Goal: Task Accomplishment & Management: Use online tool/utility

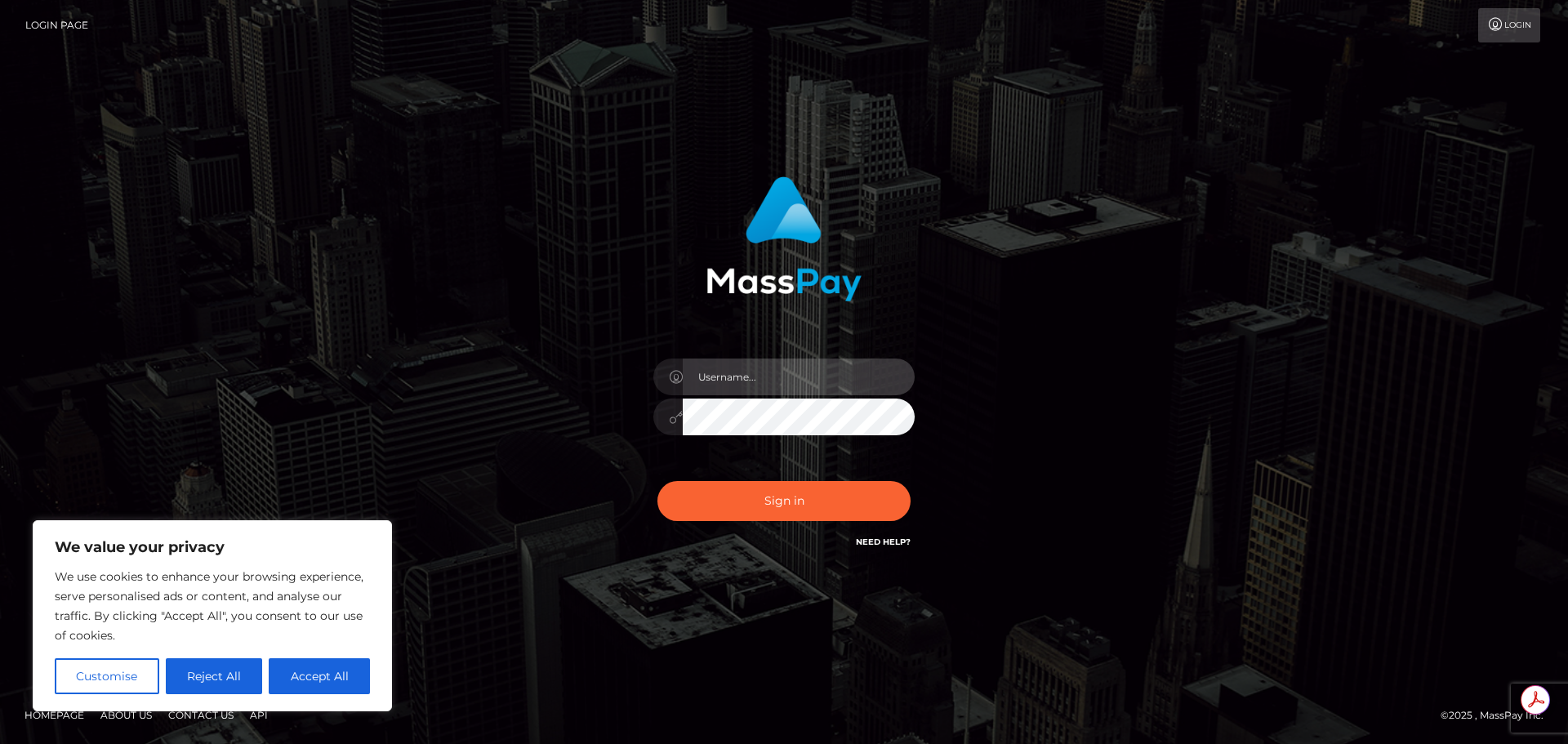
click at [820, 369] on input "text" at bounding box center [799, 376] width 232 height 37
type input "Michelle.T"
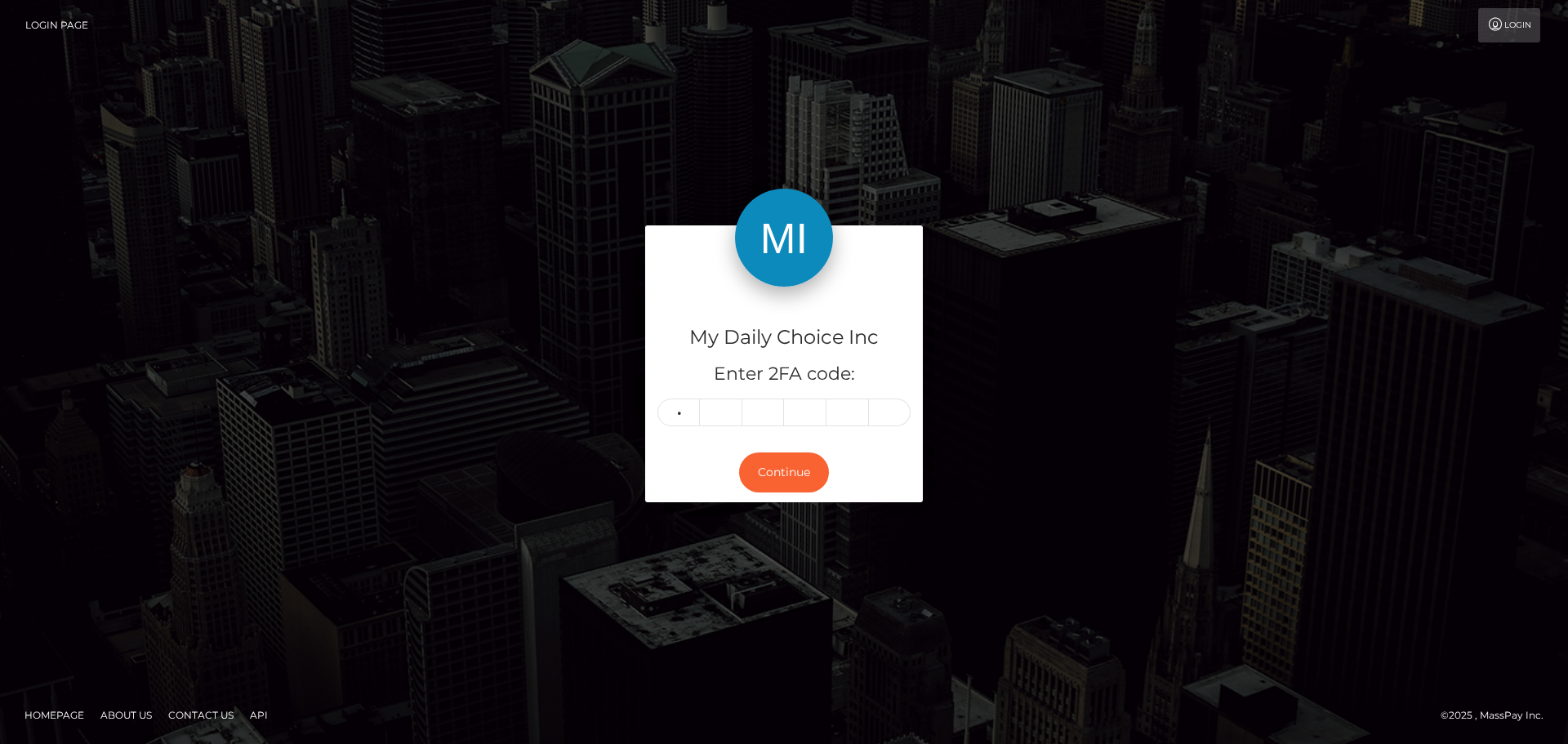
type input "2"
type input "1"
type input "5"
type input "0"
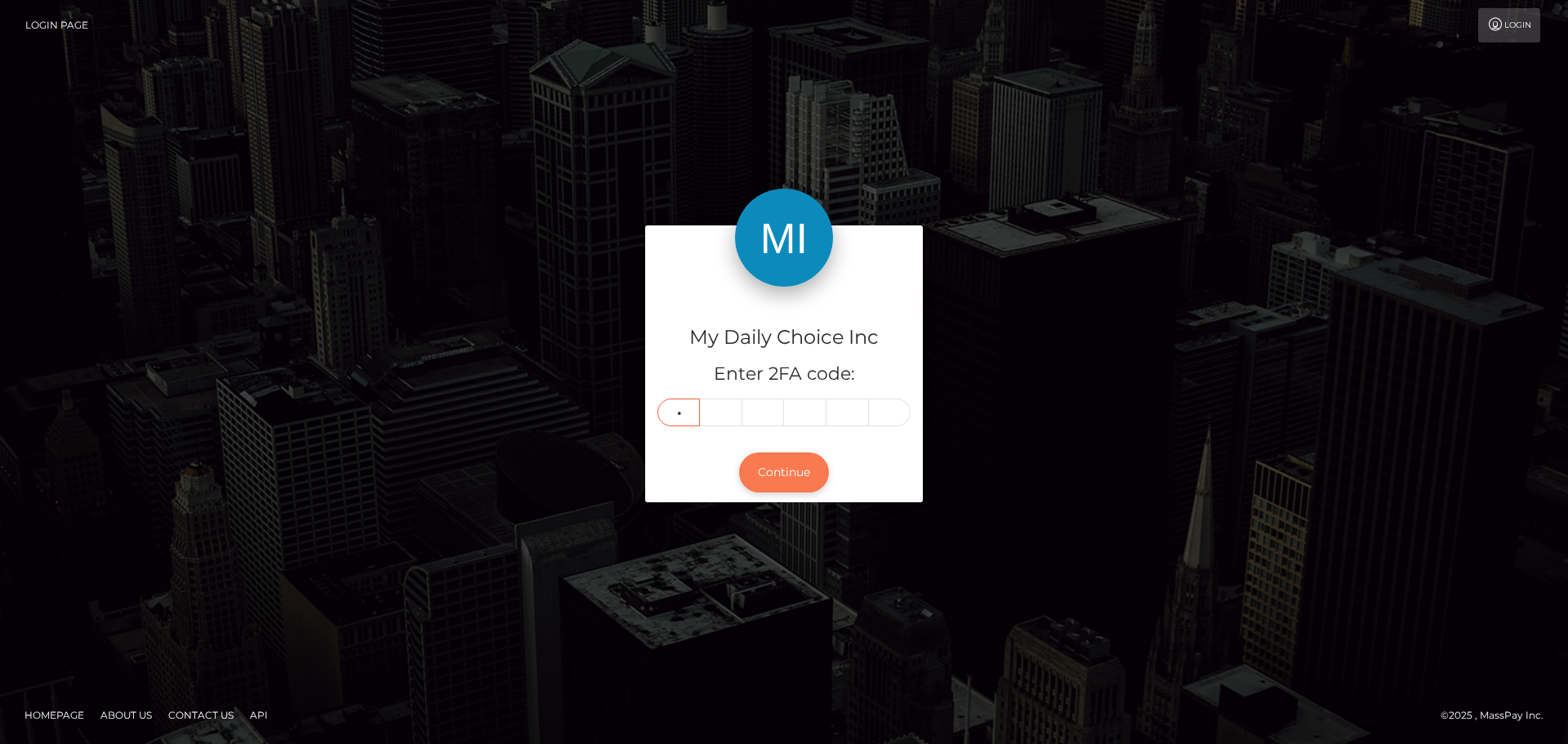
type input "5"
type input "3"
type input "8"
type input "6"
type input "5"
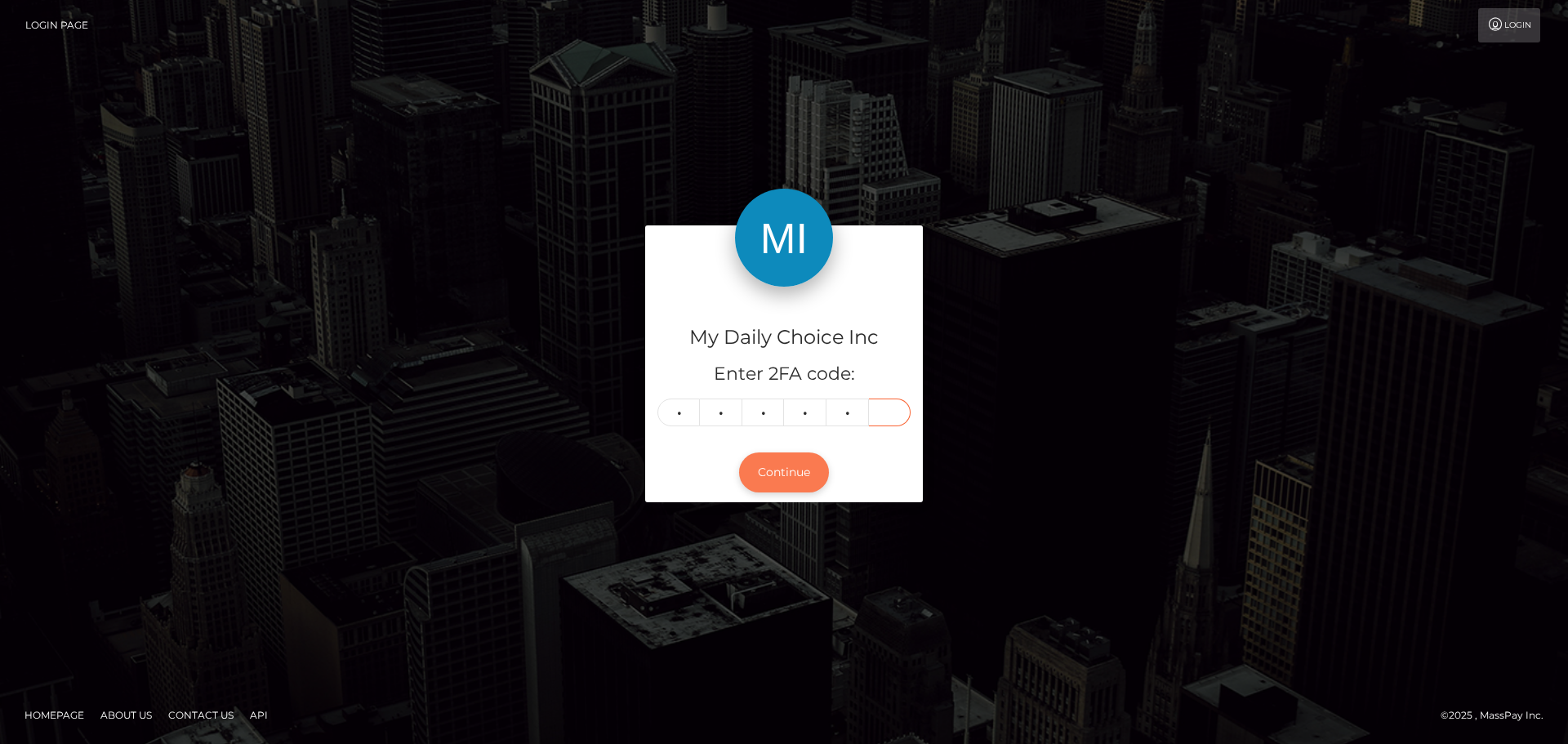
type input "4"
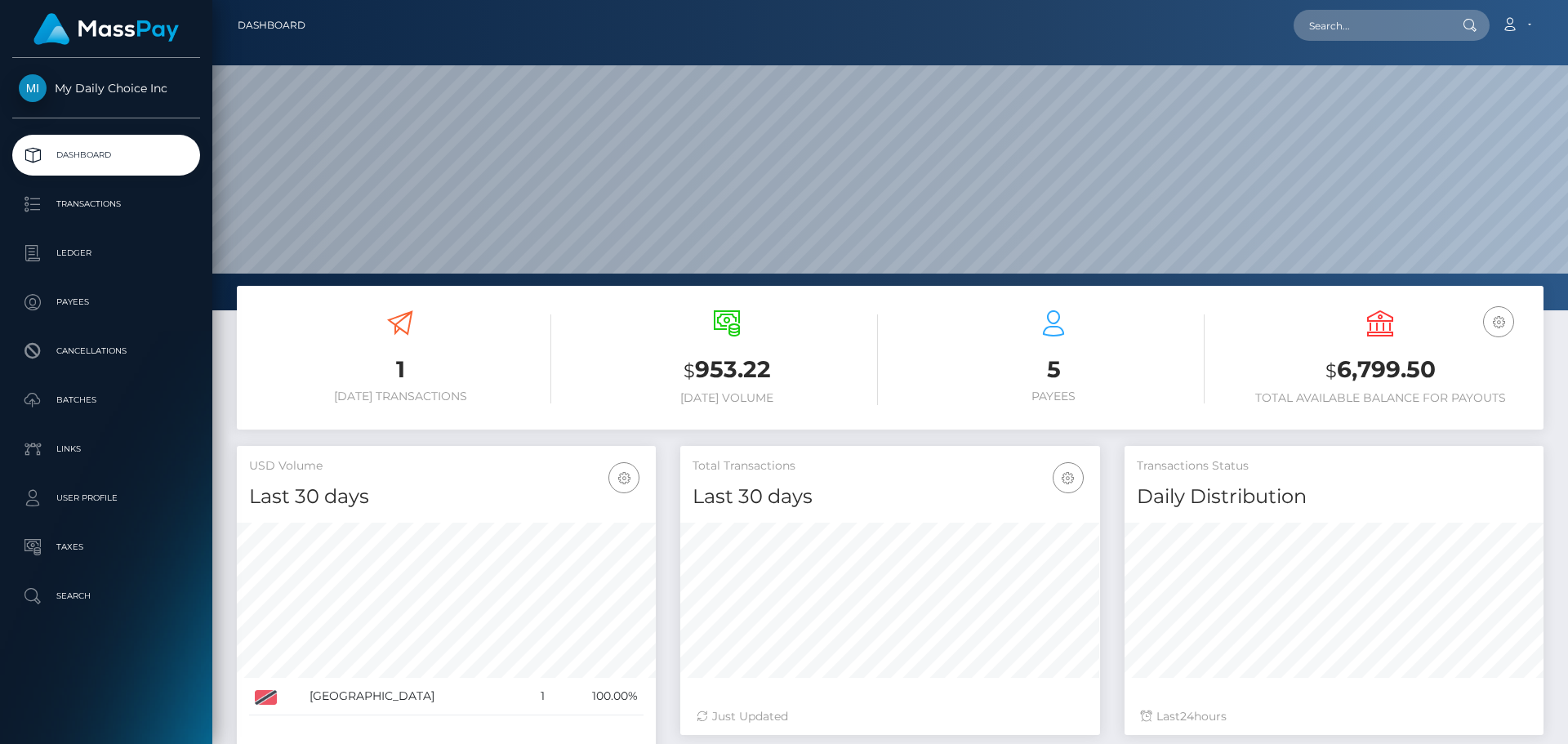
scroll to position [289, 420]
click at [107, 402] on p "Batches" at bounding box center [106, 399] width 175 height 25
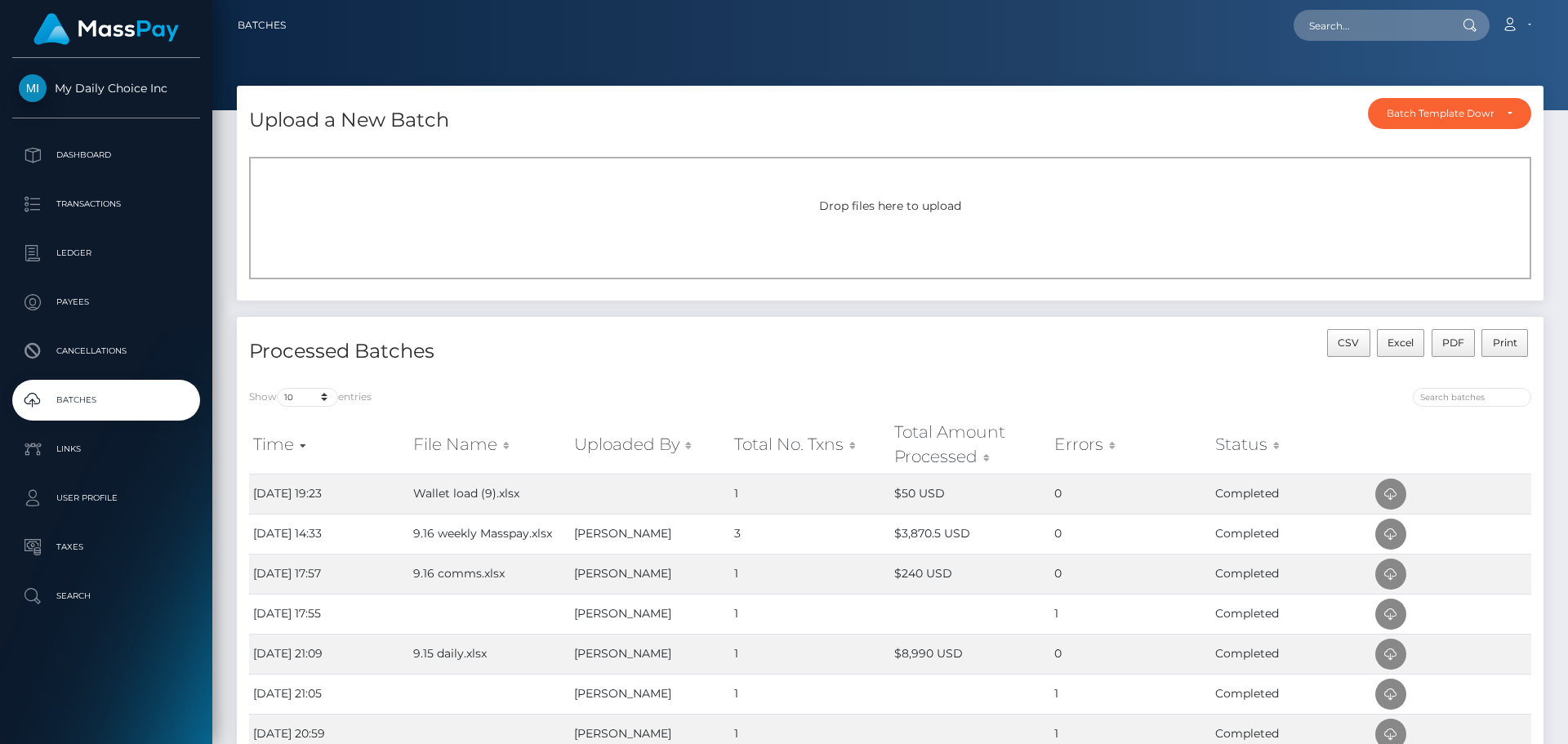
click at [891, 215] on div "Drop files here to upload" at bounding box center [889, 218] width 1282 height 123
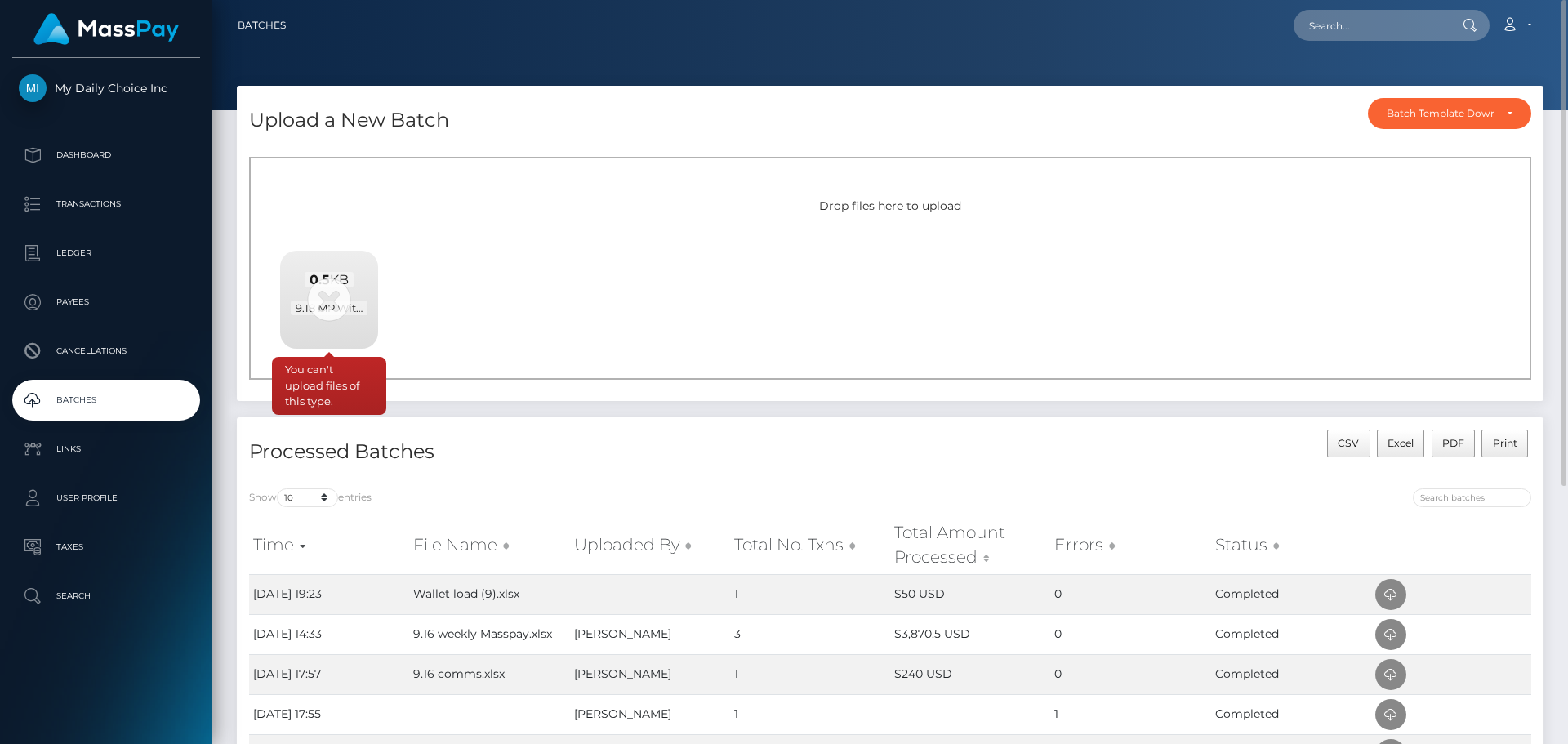
click at [325, 295] on div "0.5 KB 9.18 MP Withdrawal.csv" at bounding box center [329, 294] width 98 height 88
click at [336, 306] on span "9.18 MP Withdrawal.csv" at bounding box center [356, 307] width 132 height 14
click at [336, 335] on div "0.5 KB 9.18 MP Withdrawal.csv" at bounding box center [329, 294] width 98 height 88
click at [326, 299] on div "0.5 KB 9.18 MP Withdrawal.csv" at bounding box center [329, 294] width 98 height 88
click at [331, 319] on div "0.5 KB 9.18 MP Withdrawal.csv" at bounding box center [329, 294] width 98 height 88
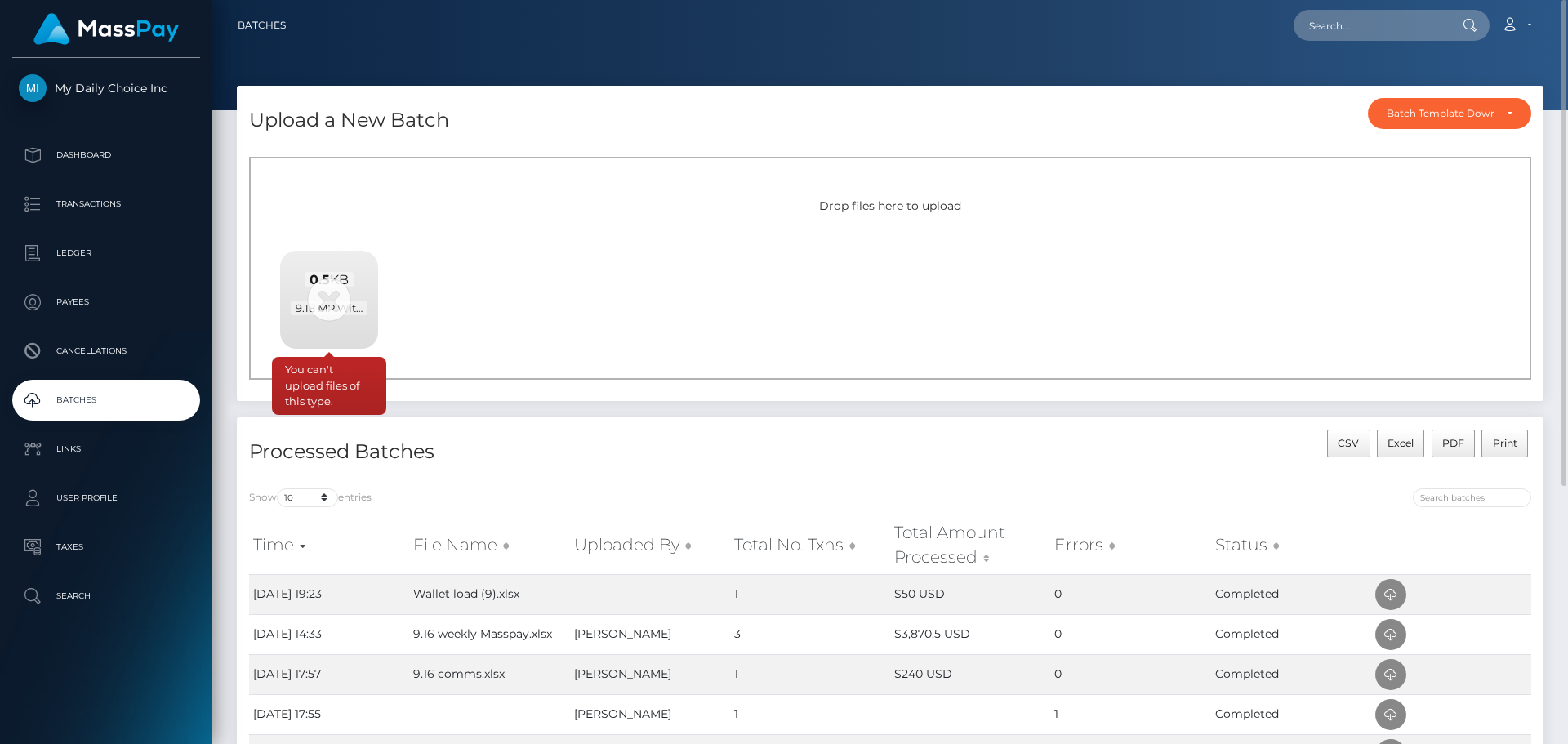
click at [326, 295] on div "0.5 KB 9.18 MP Withdrawal.csv" at bounding box center [329, 294] width 98 height 88
click at [580, 278] on div "Drop files here to upload 0.5 KB 9.18 MP Withdrawal.csv You can't upload files …" at bounding box center [889, 268] width 1282 height 223
click at [508, 278] on div "Drop files here to upload 0.5 KB 9.18 MP Withdrawal.csv You can't upload files …" at bounding box center [889, 268] width 1282 height 223
click at [955, 258] on div "Drop files here to upload 0.5 KB 9.18 MP Withdrawal.csv You can't upload files …" at bounding box center [889, 268] width 1282 height 223
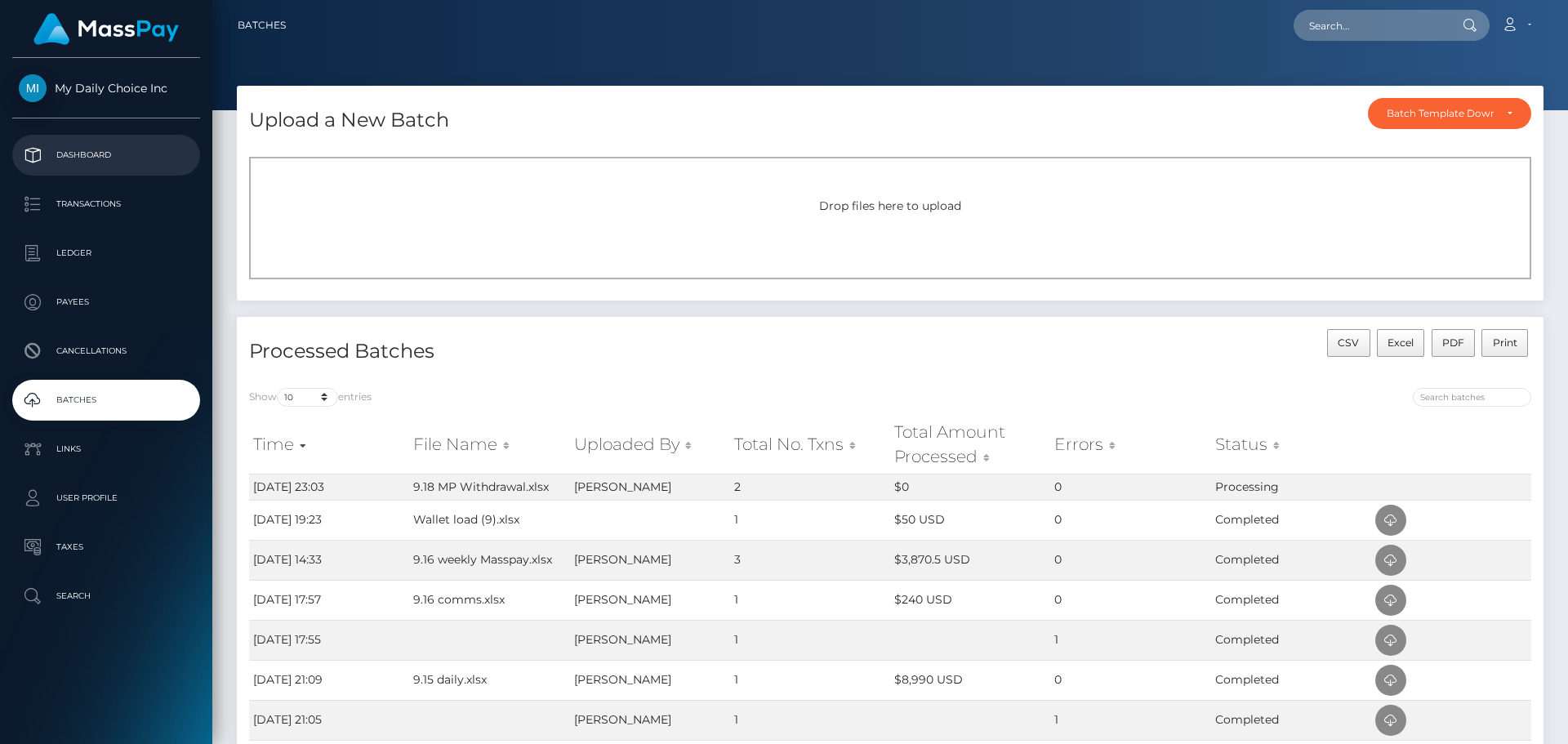
click at [72, 159] on p "Dashboard" at bounding box center [106, 155] width 175 height 25
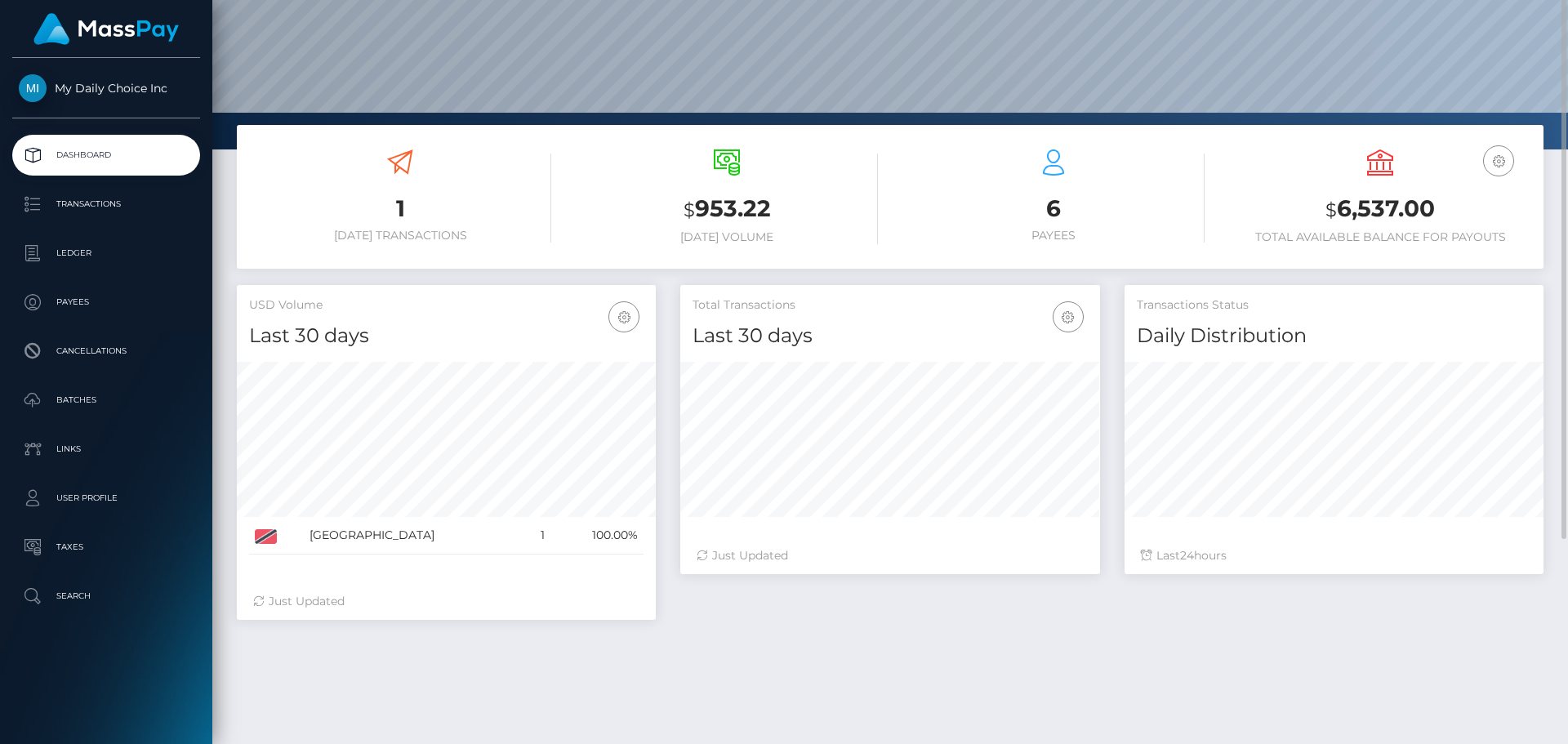
scroll to position [79, 0]
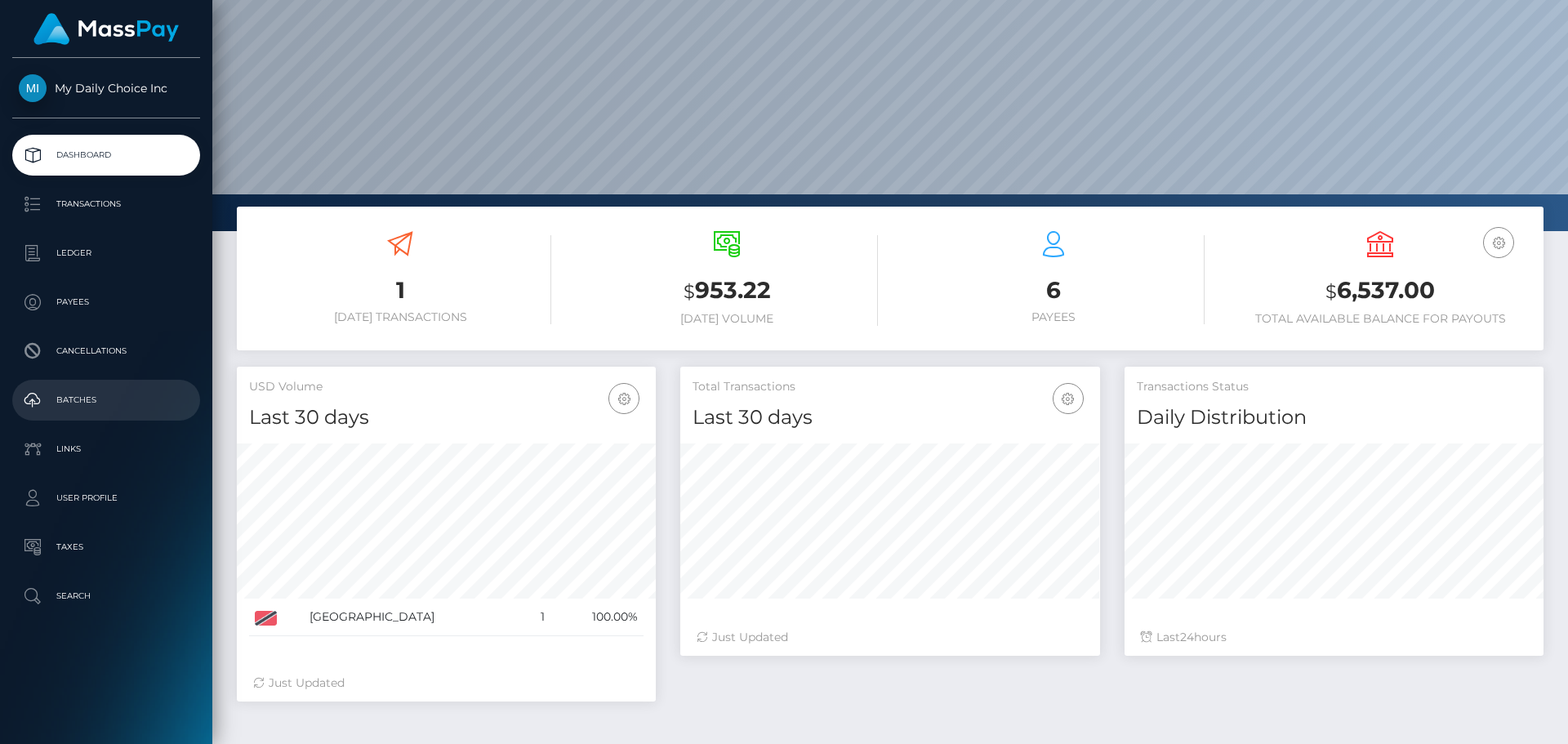
click at [98, 398] on p "Batches" at bounding box center [106, 399] width 175 height 25
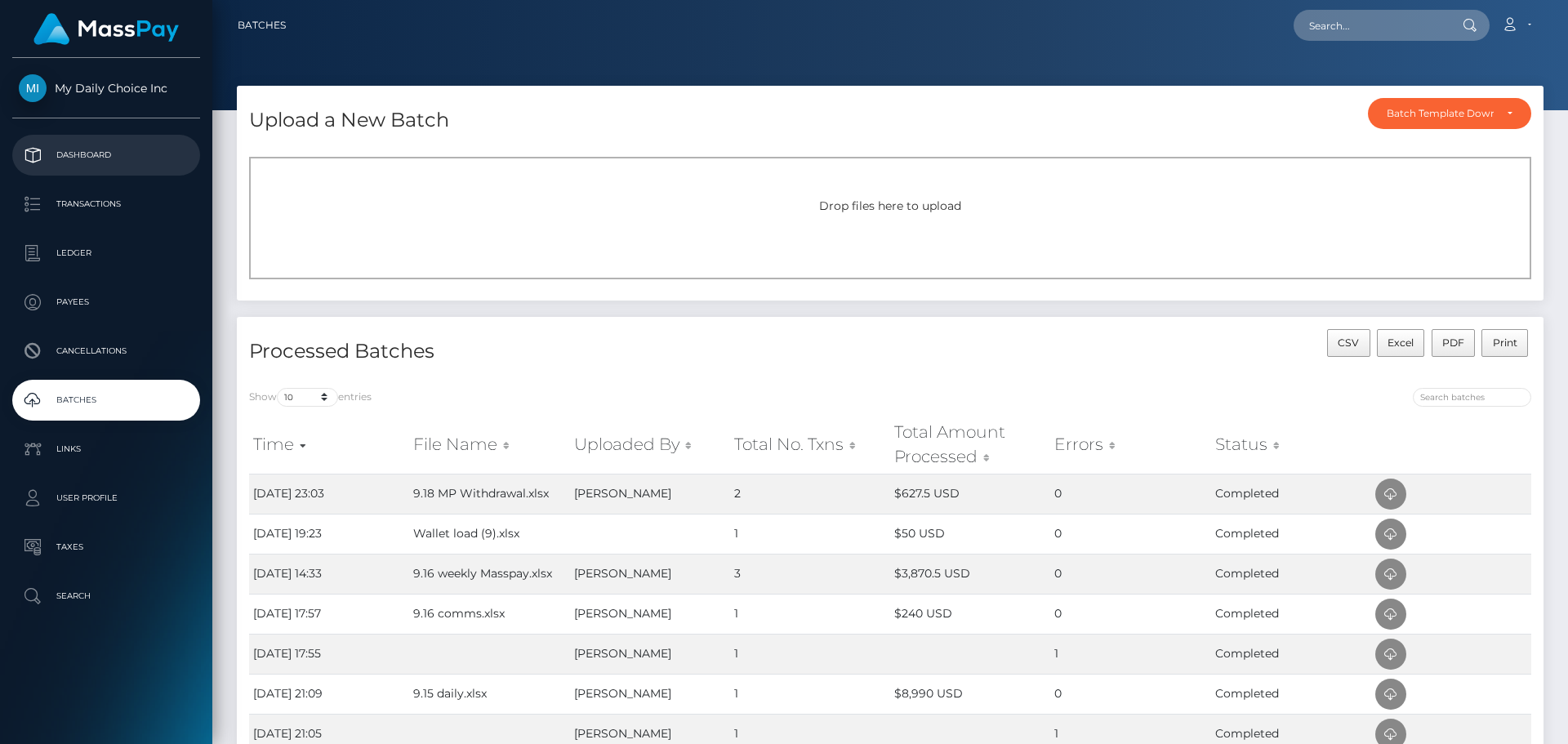
click at [83, 159] on p "Dashboard" at bounding box center [106, 155] width 175 height 25
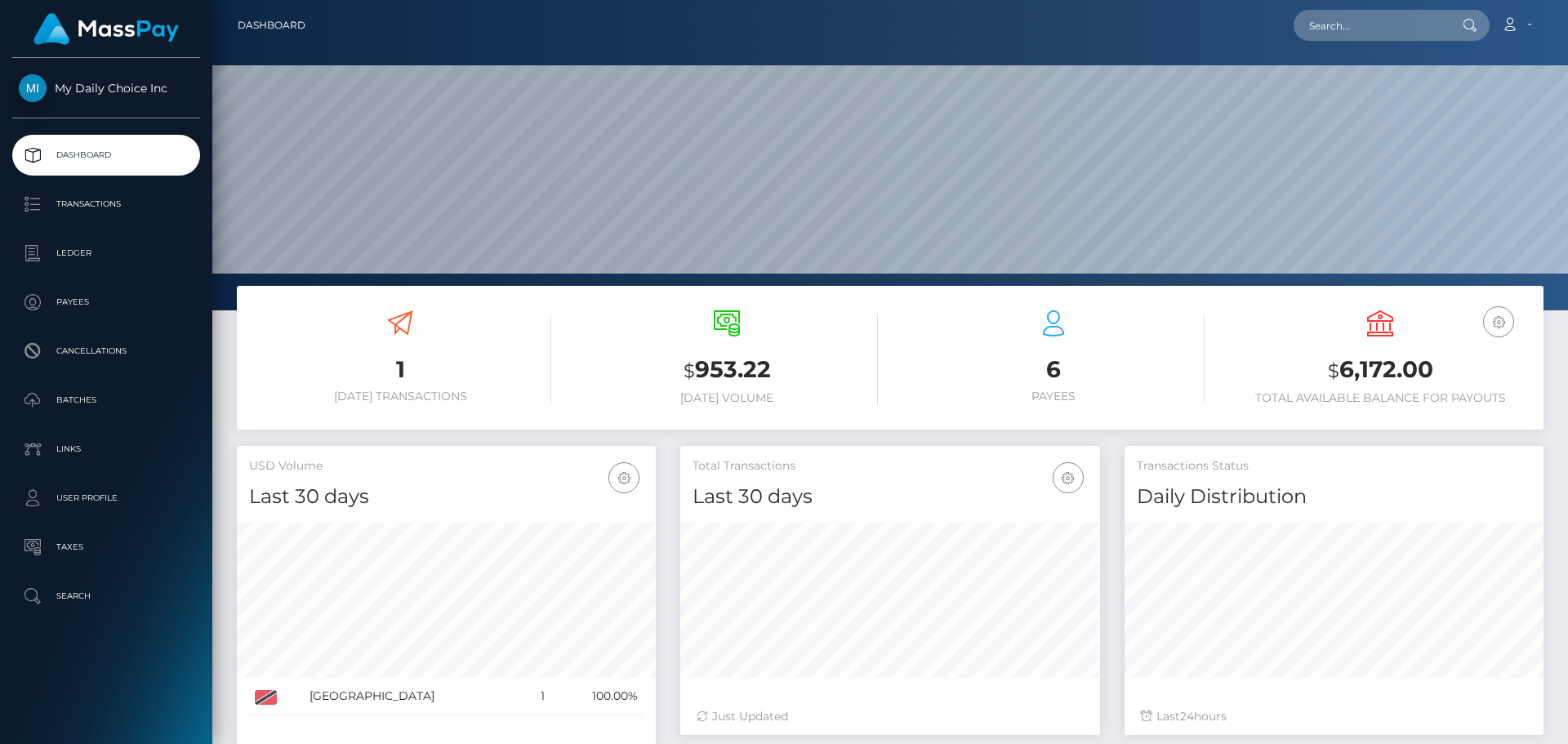
scroll to position [289, 420]
click at [83, 294] on p "Payees" at bounding box center [106, 301] width 175 height 25
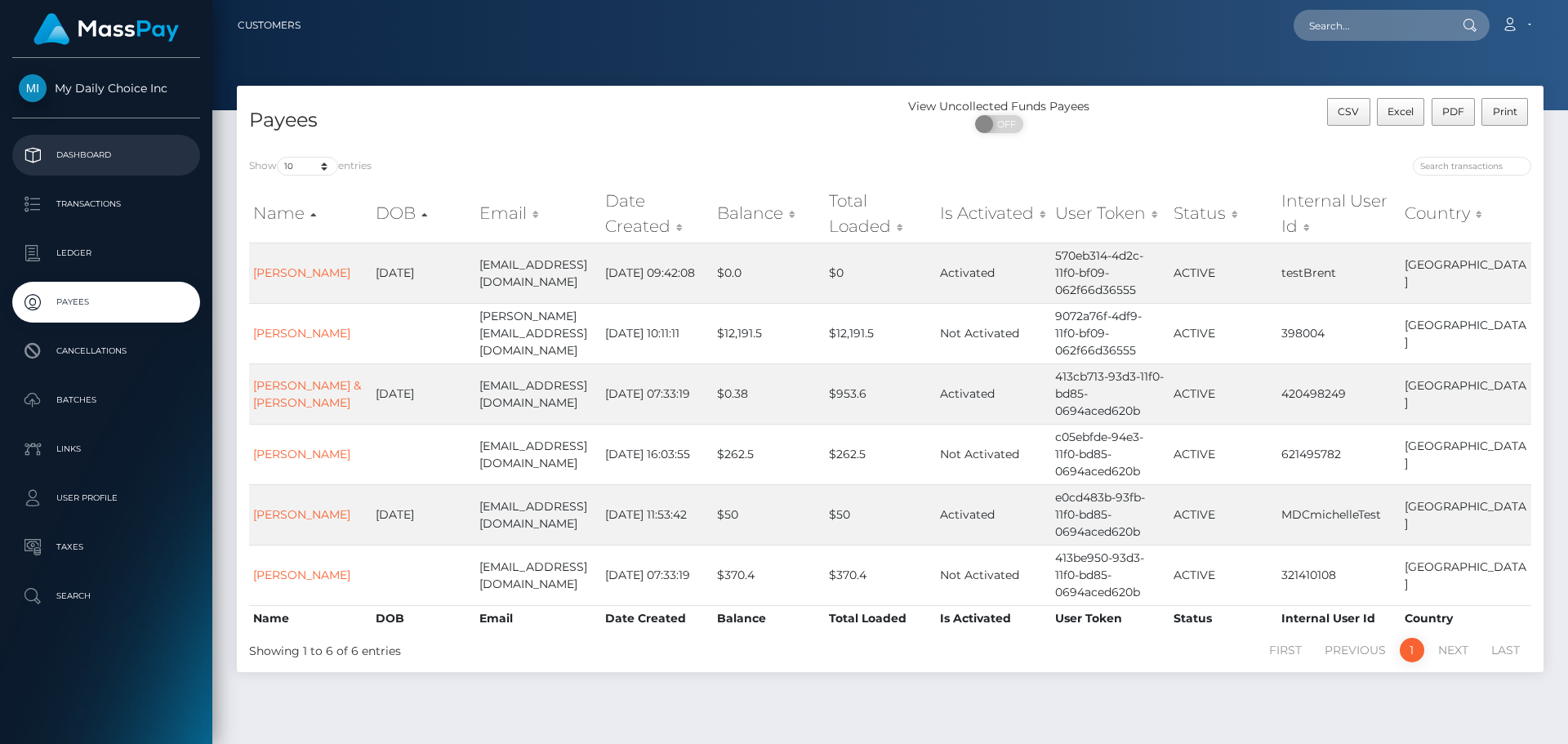
click at [81, 154] on p "Dashboard" at bounding box center [106, 155] width 175 height 25
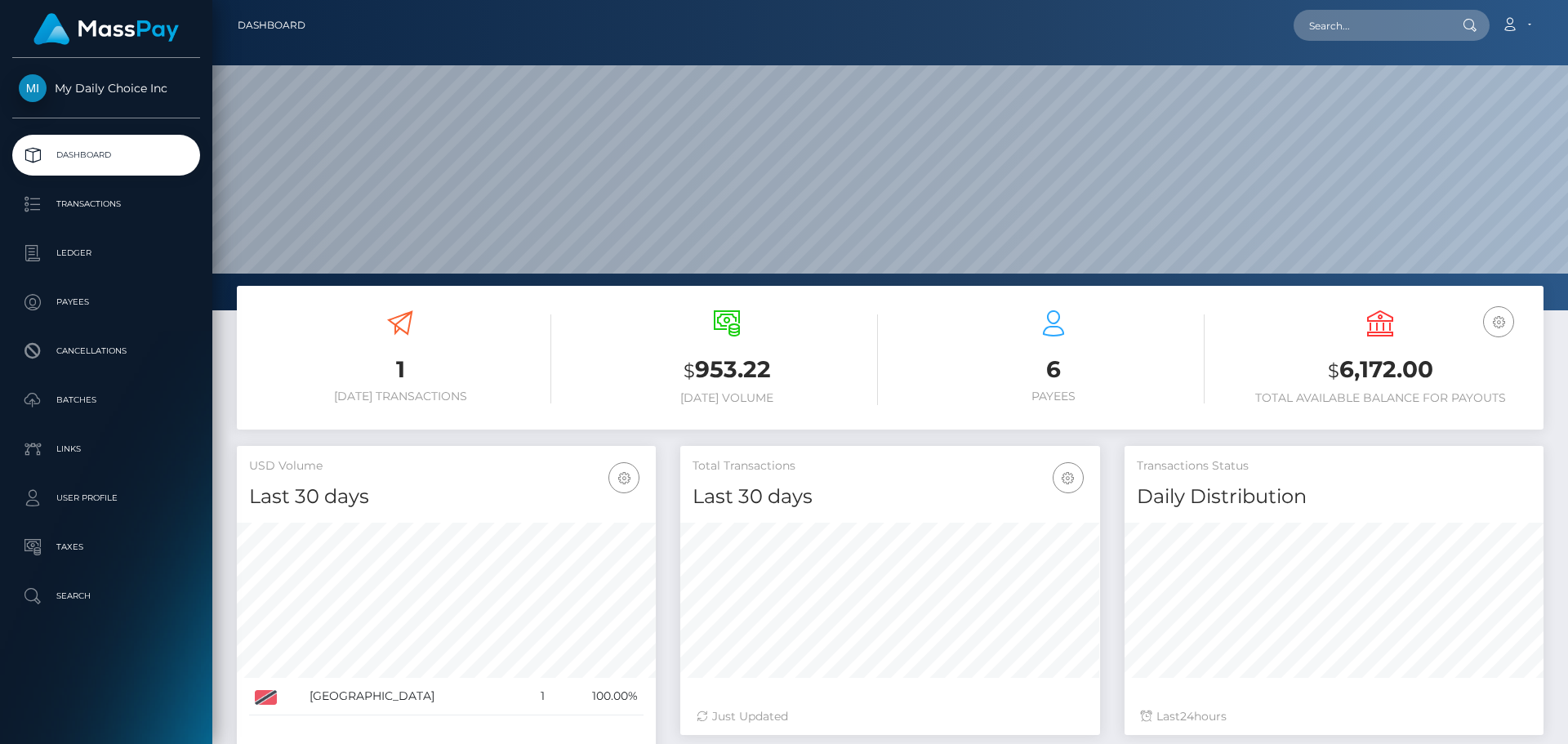
scroll to position [289, 420]
